Goal: Transaction & Acquisition: Purchase product/service

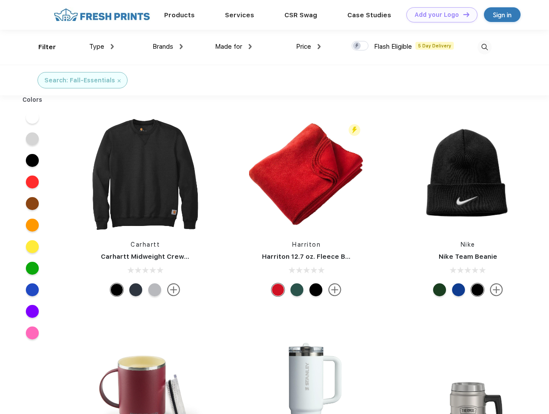
click at [439, 15] on link "Add your Logo Design Tool" at bounding box center [441, 14] width 71 height 15
click at [0, 0] on div "Design Tool" at bounding box center [0, 0] width 0 height 0
click at [462, 14] on link "Add your Logo Design Tool" at bounding box center [441, 14] width 71 height 15
click at [41, 47] on div "Filter" at bounding box center [47, 47] width 18 height 10
click at [102, 47] on span "Type" at bounding box center [96, 47] width 15 height 8
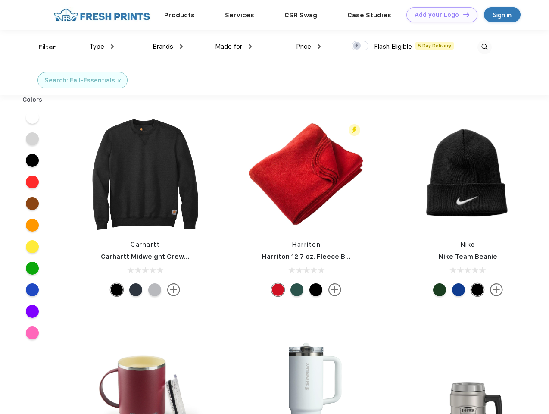
click at [168, 47] on span "Brands" at bounding box center [163, 47] width 21 height 8
click at [234, 47] on span "Made for" at bounding box center [228, 47] width 27 height 8
click at [309, 47] on span "Price" at bounding box center [303, 47] width 15 height 8
click at [360, 46] on div at bounding box center [360, 45] width 17 height 9
click at [357, 46] on input "checkbox" at bounding box center [355, 44] width 6 height 6
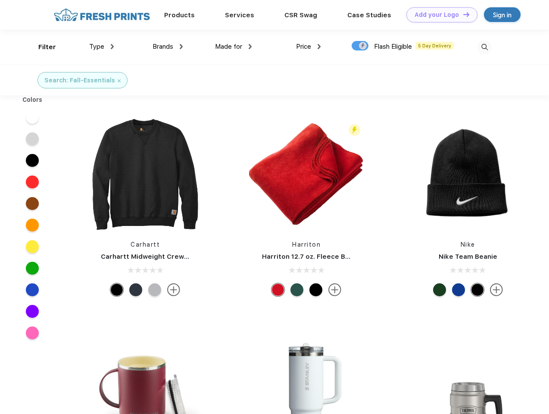
click at [484, 47] on img at bounding box center [484, 47] width 14 height 14
